Goal: Transaction & Acquisition: Purchase product/service

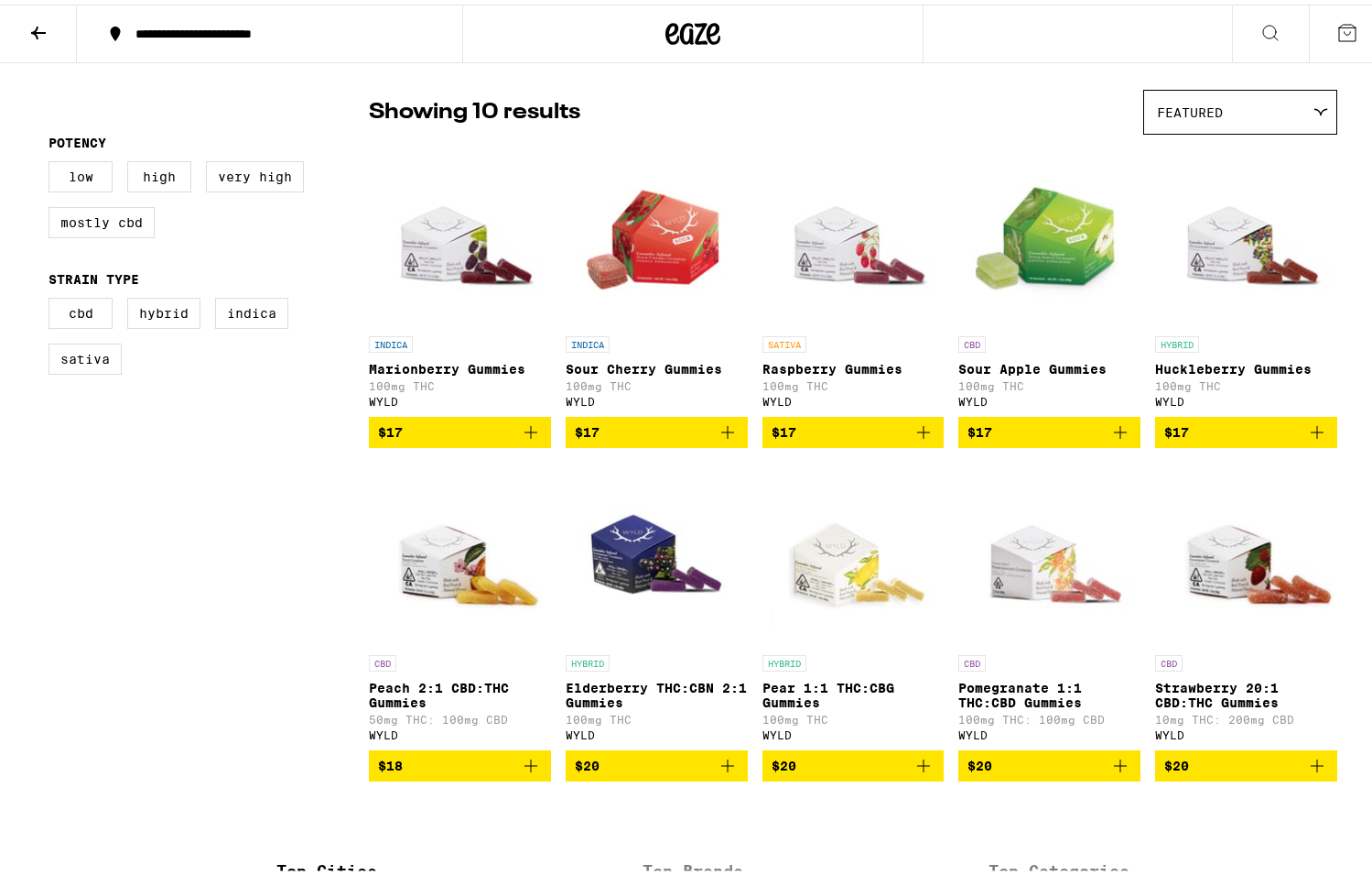
scroll to position [45, 0]
